Goal: Information Seeking & Learning: Understand process/instructions

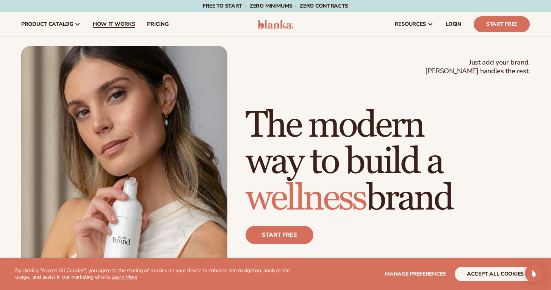
click at [102, 25] on span "How It Works" at bounding box center [114, 24] width 42 height 6
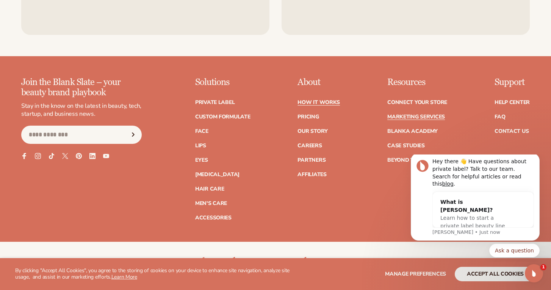
scroll to position [1673, 0]
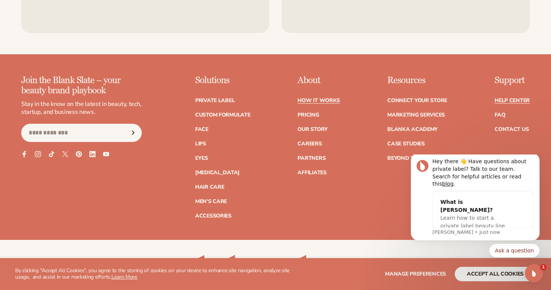
click at [512, 98] on link "Help Center" at bounding box center [512, 100] width 35 height 5
